Goal: Transaction & Acquisition: Subscribe to service/newsletter

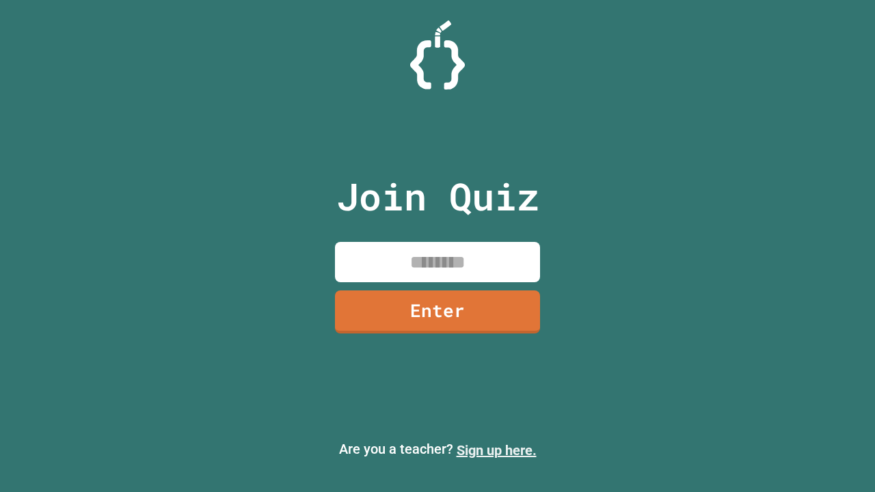
click at [496, 450] on link "Sign up here." at bounding box center [497, 450] width 80 height 16
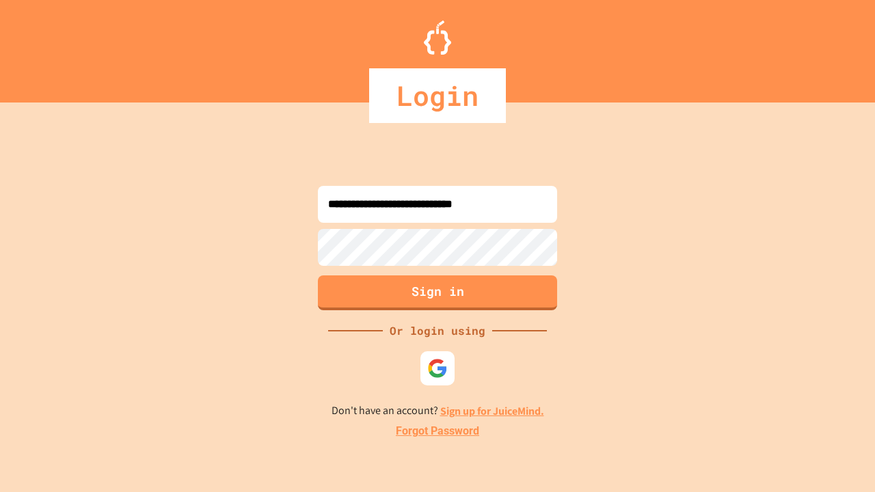
type input "**********"
